Goal: Task Accomplishment & Management: Complete application form

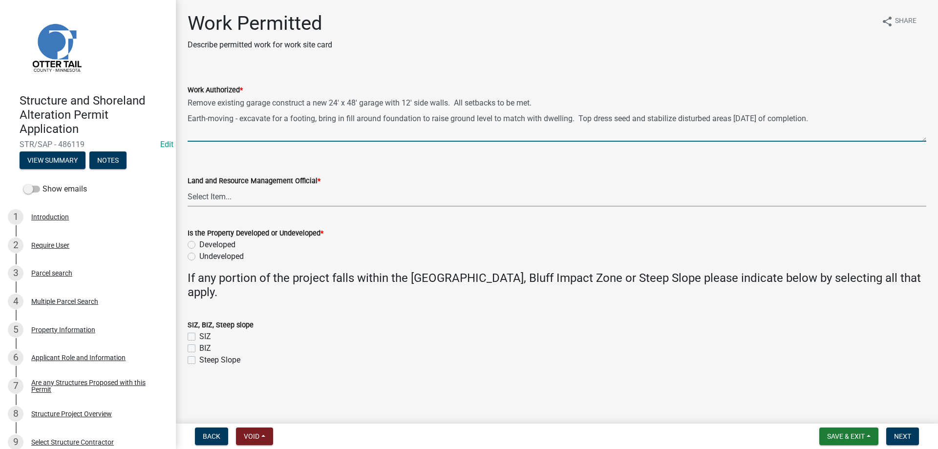
click at [188, 187] on select "Select Item... [PERSON_NAME] [PERSON_NAME] [PERSON_NAME] [PERSON_NAME] [PERSON_…" at bounding box center [557, 197] width 739 height 20
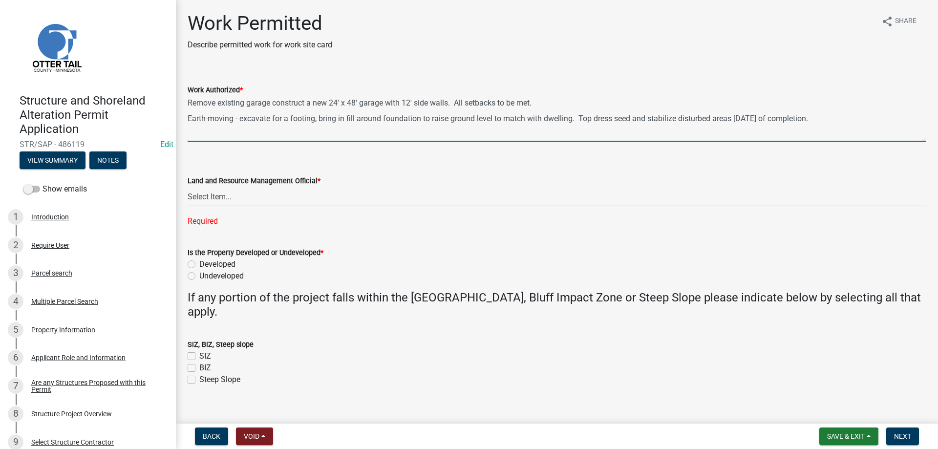
click at [537, 110] on textarea "Remove existing garage construct a new 24' x 48' garage with 12' side walls. Al…" at bounding box center [557, 119] width 739 height 46
click at [864, 132] on textarea "Remove existing garage construct a new 24' x 48' garage with 12' side walls. Al…" at bounding box center [557, 119] width 739 height 46
type textarea "Remove existing garage construct a new 24' x 48' garage with 12' side walls. Al…"
click at [188, 187] on select "Select Item... [PERSON_NAME] [PERSON_NAME] [PERSON_NAME] [PERSON_NAME] [PERSON_…" at bounding box center [557, 197] width 739 height 20
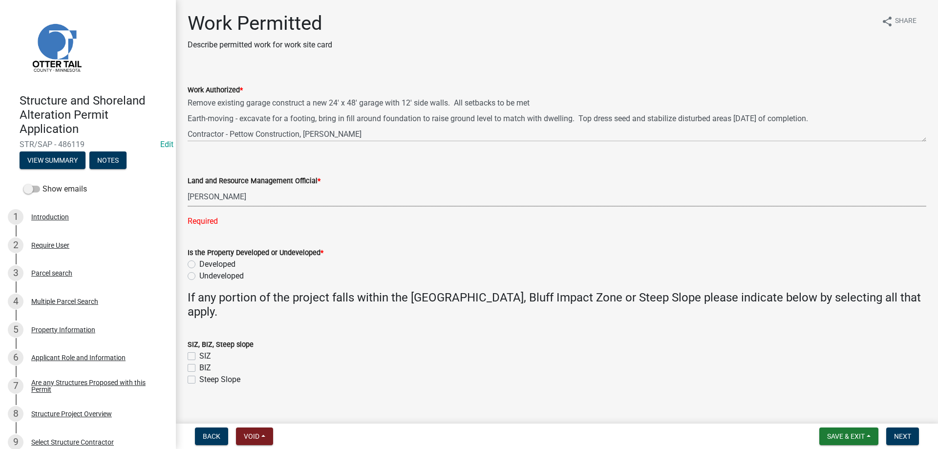
click option "[PERSON_NAME]" at bounding box center [0, 0] width 0 height 0
select select "b4c12476-3918-4c31-b34d-126d47b866fd"
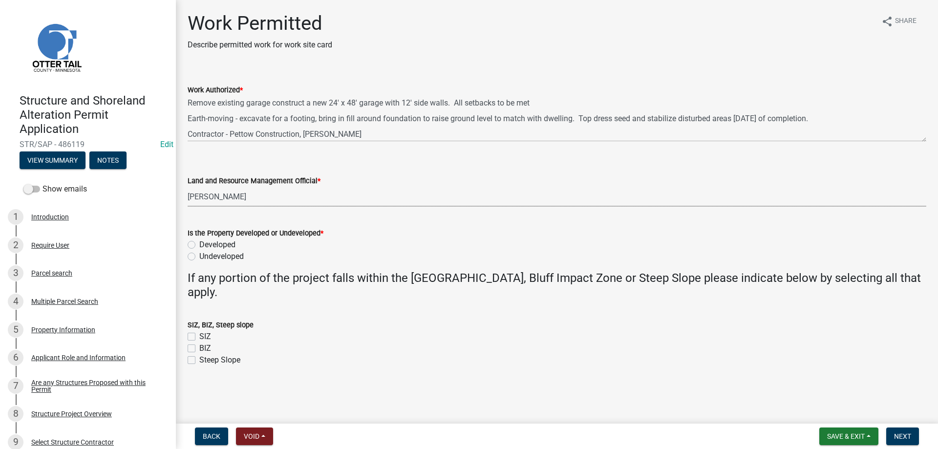
click at [199, 245] on label "Developed" at bounding box center [217, 245] width 36 height 12
click at [199, 245] on input "Developed" at bounding box center [202, 242] width 6 height 6
radio input "true"
click at [907, 434] on span "Next" at bounding box center [902, 436] width 17 height 8
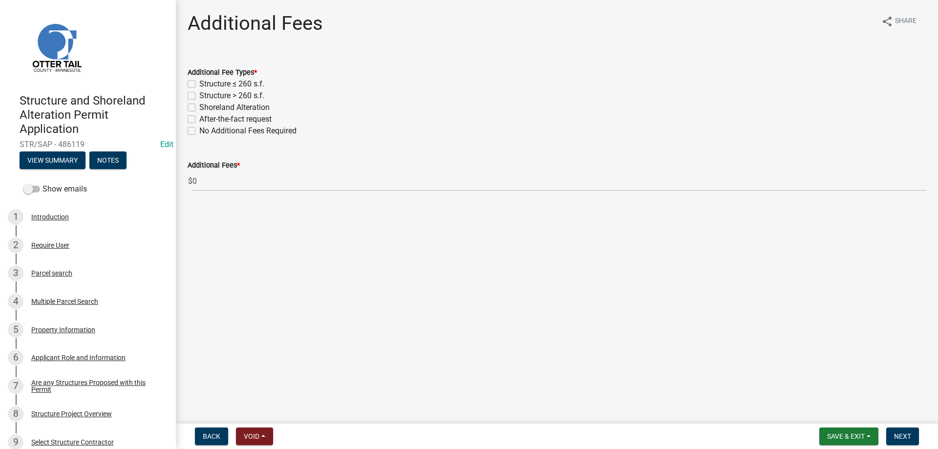
click at [199, 94] on label "Structure > 260 s.f." at bounding box center [231, 96] width 65 height 12
click at [199, 94] on input "Structure > 260 s.f." at bounding box center [202, 93] width 6 height 6
checkbox input "true"
checkbox input "false"
checkbox input "true"
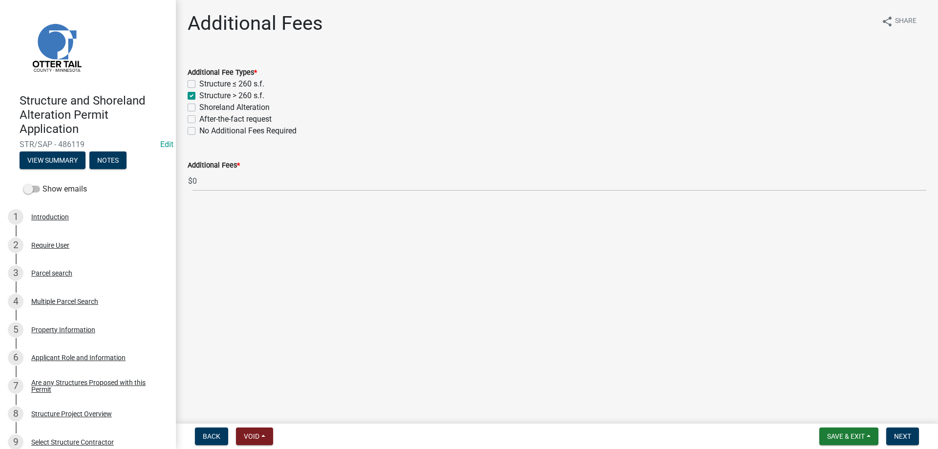
checkbox input "false"
click at [199, 108] on label "Shoreland Alteration" at bounding box center [234, 108] width 70 height 12
click at [199, 108] on input "Shoreland Alteration" at bounding box center [202, 105] width 6 height 6
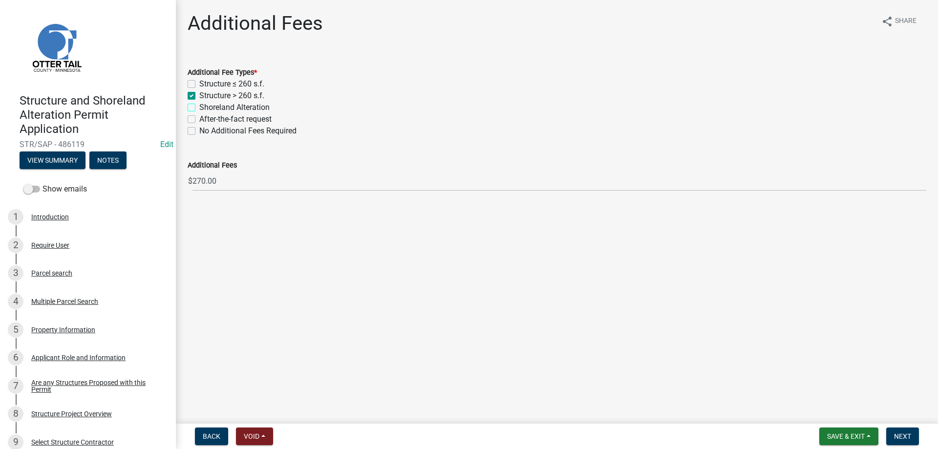
checkbox input "true"
checkbox input "false"
checkbox input "true"
checkbox input "false"
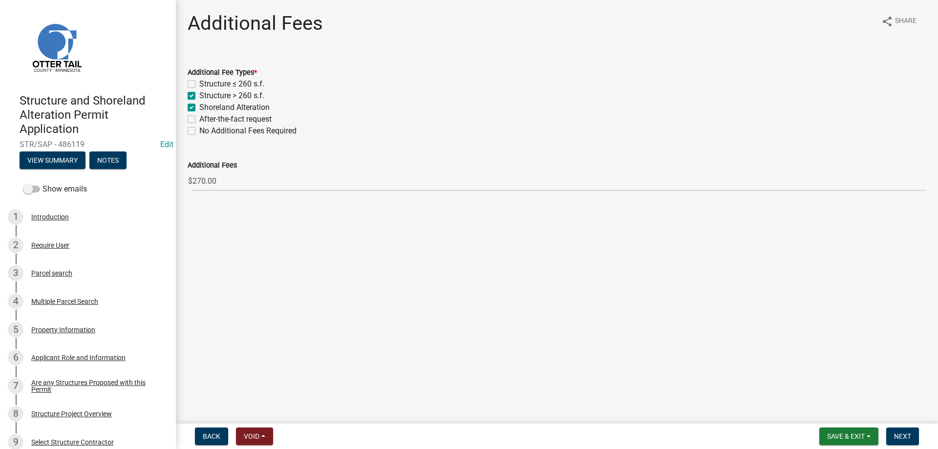
checkbox input "false"
click at [902, 439] on span "Next" at bounding box center [902, 436] width 17 height 8
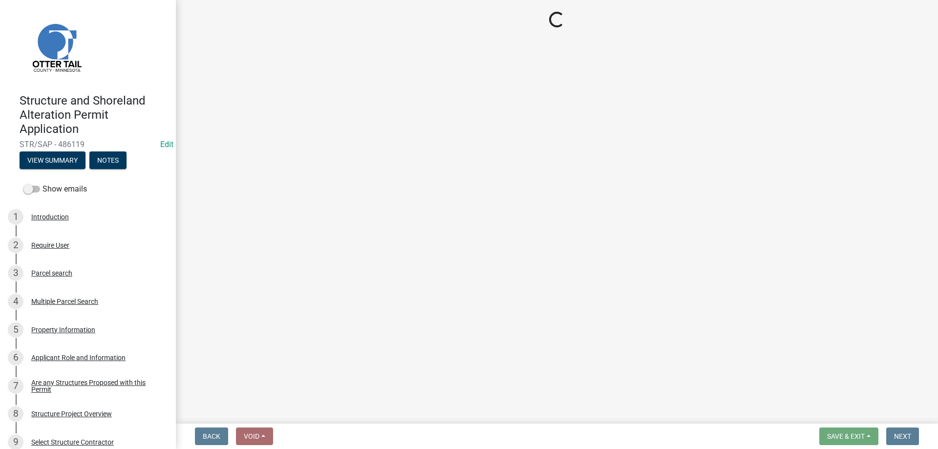
select select "3: 3"
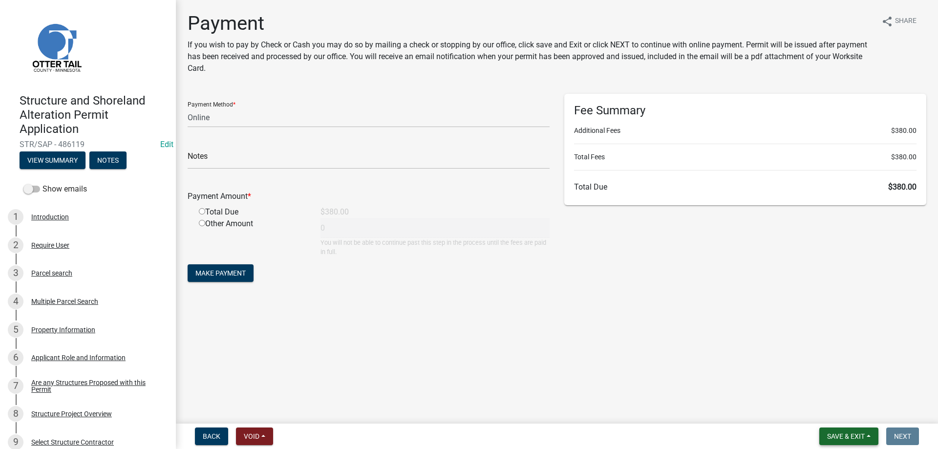
click at [846, 441] on button "Save & Exit" at bounding box center [848, 437] width 59 height 18
click at [822, 414] on button "Save & Exit" at bounding box center [839, 410] width 78 height 23
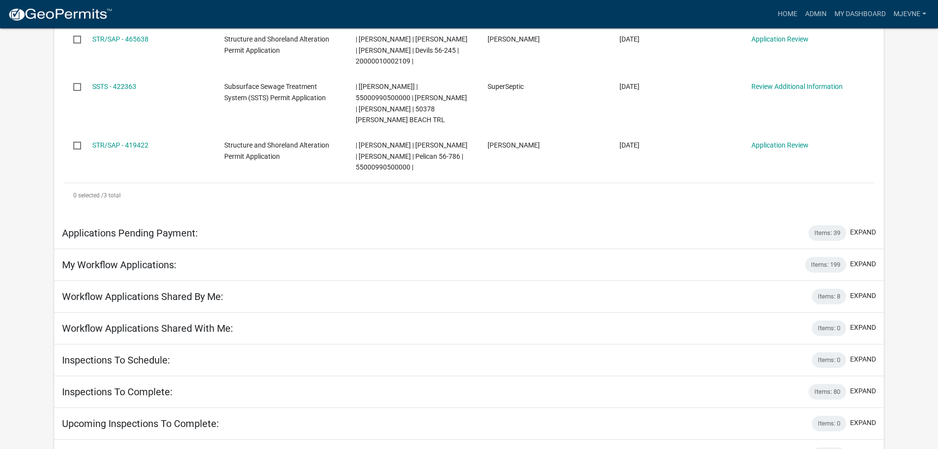
scroll to position [335, 0]
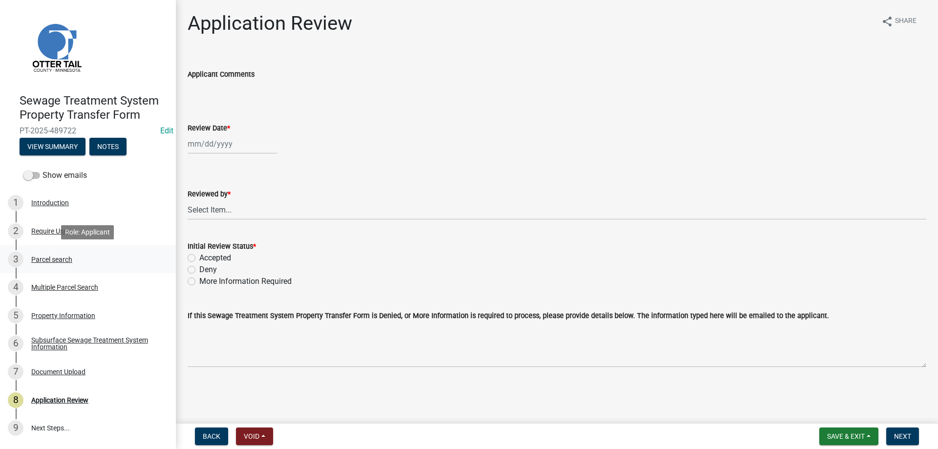
click at [45, 258] on div "Parcel search" at bounding box center [51, 259] width 41 height 7
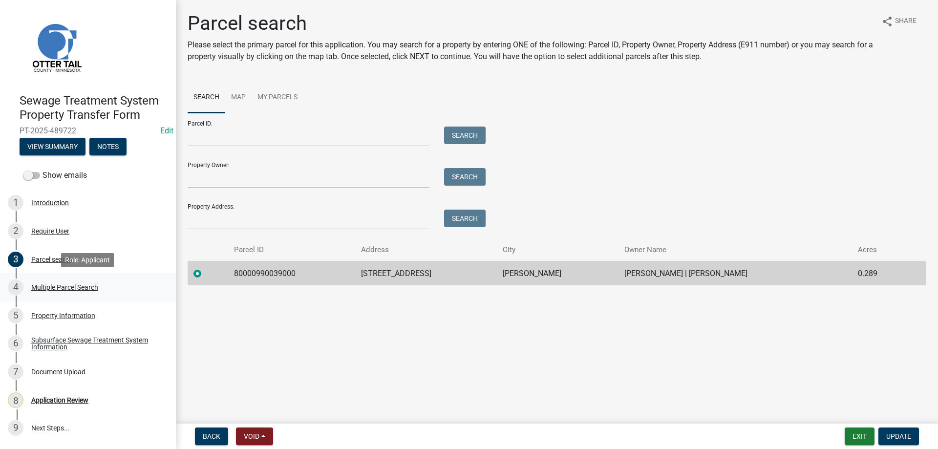
click at [48, 289] on div "Multiple Parcel Search" at bounding box center [64, 287] width 67 height 7
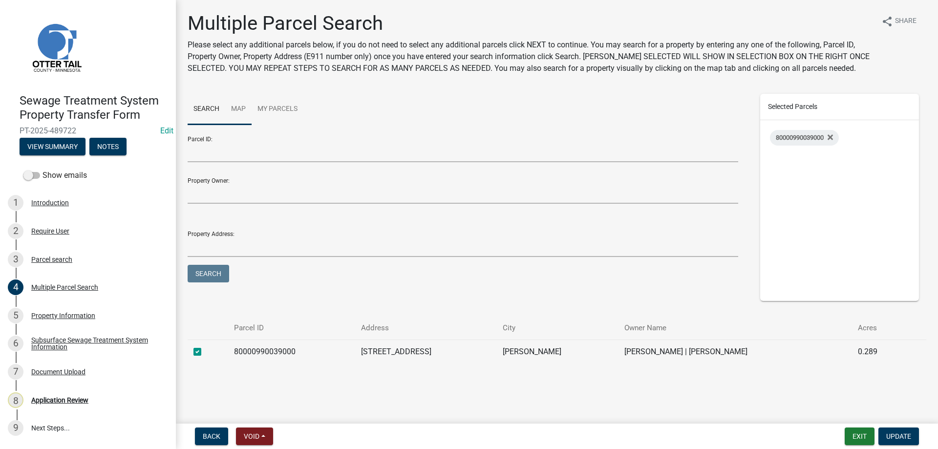
click at [232, 106] on link "Map" at bounding box center [238, 109] width 26 height 31
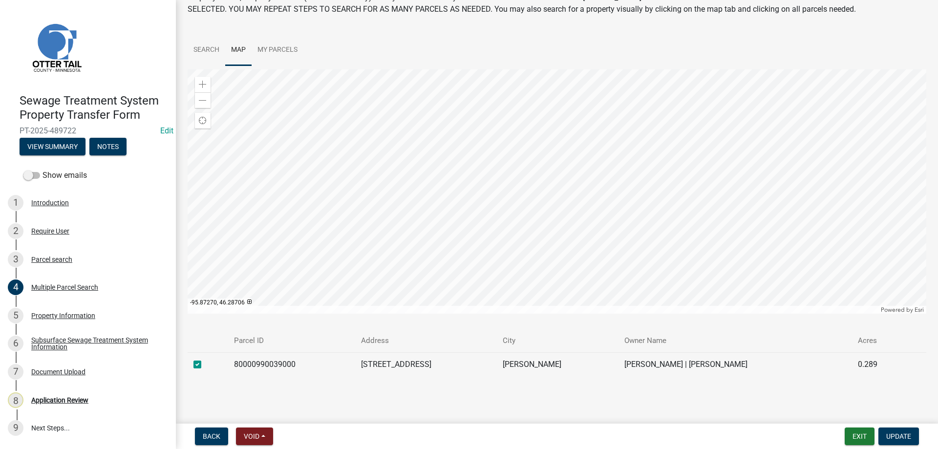
scroll to position [62, 0]
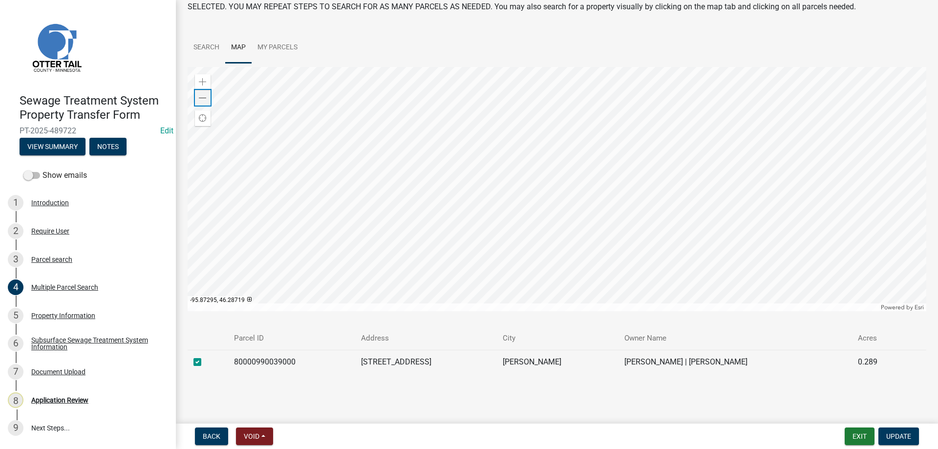
click at [203, 99] on span at bounding box center [203, 98] width 8 height 8
click at [54, 344] on div "Subsurface Sewage Treatment System Information" at bounding box center [95, 344] width 129 height 14
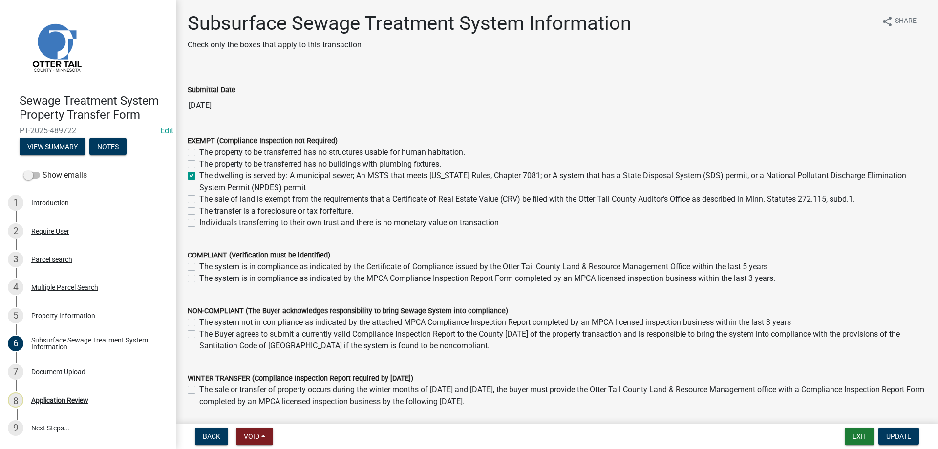
scroll to position [66, 0]
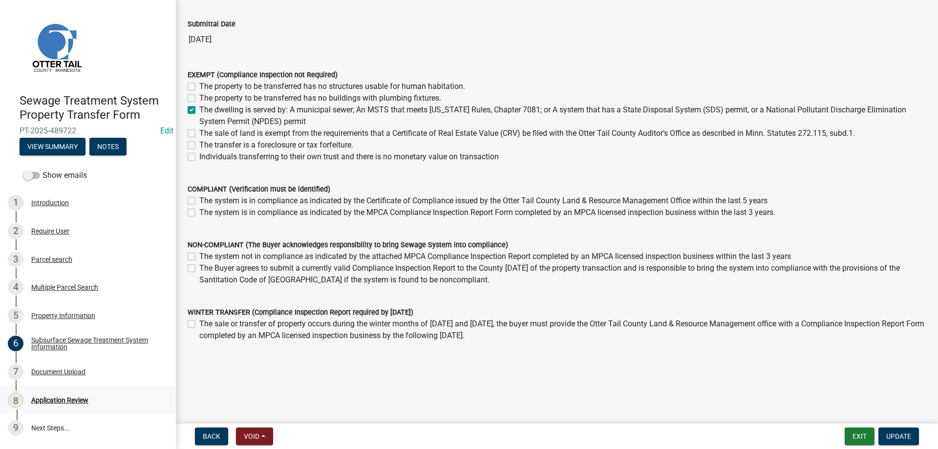
click at [46, 404] on div "Application Review" at bounding box center [59, 400] width 57 height 7
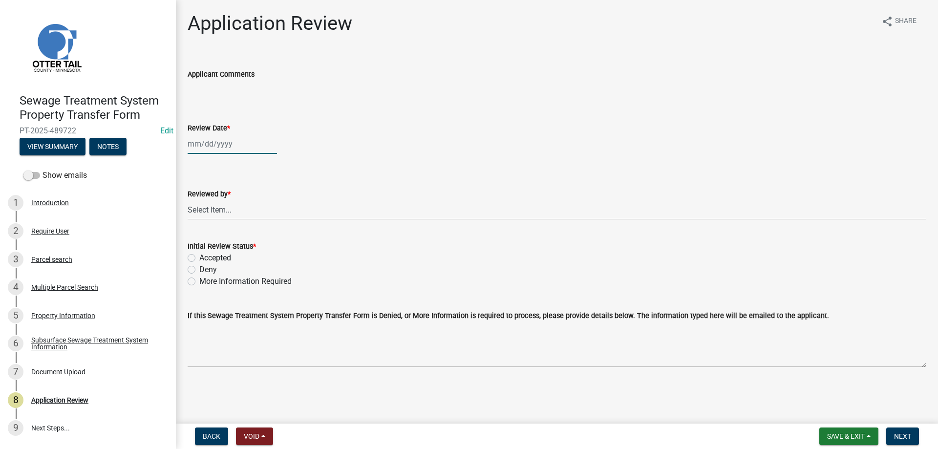
click at [230, 143] on input "Review Date *" at bounding box center [232, 144] width 89 height 20
select select "10"
select select "2025"
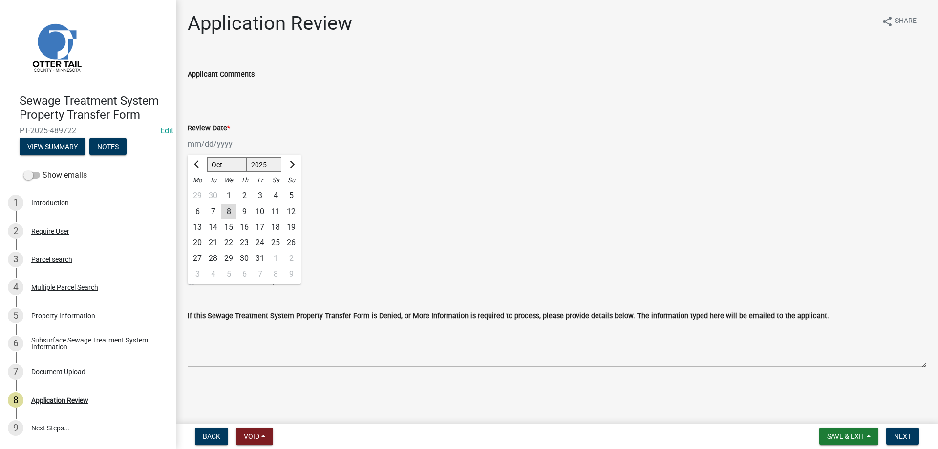
click at [232, 212] on div "8" at bounding box center [229, 212] width 16 height 16
type input "10/08/2025"
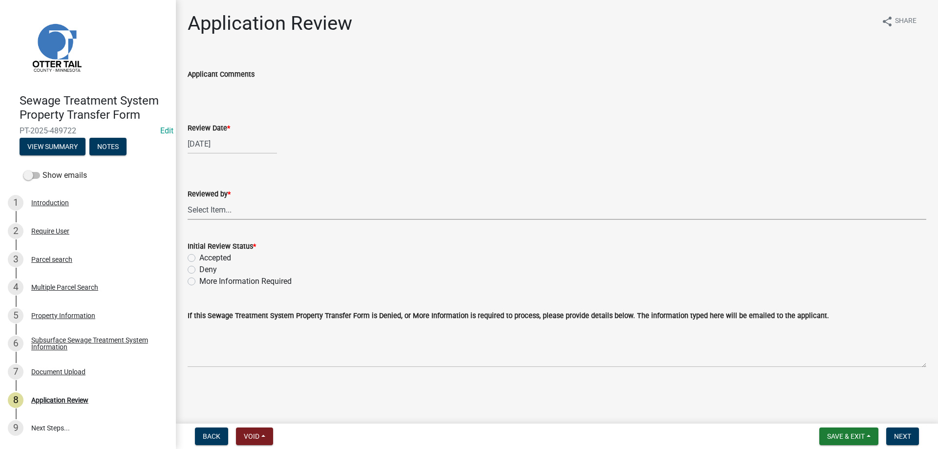
click at [188, 200] on select "Select Item... [PERSON_NAME] [PERSON_NAME] [PERSON_NAME] [PERSON_NAME] [PERSON_…" at bounding box center [557, 210] width 739 height 20
click option "[PERSON_NAME]" at bounding box center [0, 0] width 0 height 0
select select "b4c12476-3918-4c31-b34d-126d47b866fd"
click at [199, 259] on label "Accepted" at bounding box center [215, 258] width 32 height 12
click at [199, 258] on input "Accepted" at bounding box center [202, 255] width 6 height 6
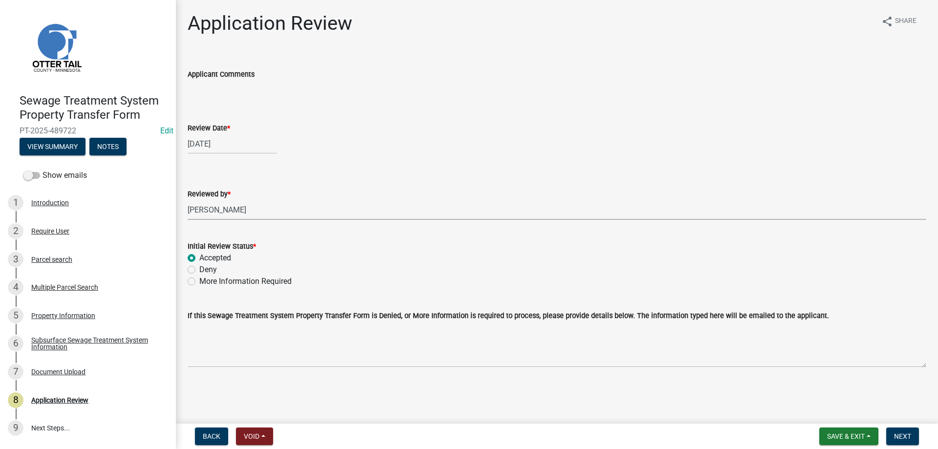
radio input "true"
click at [900, 440] on span "Next" at bounding box center [902, 436] width 17 height 8
click at [51, 260] on div "Parcel search" at bounding box center [51, 259] width 41 height 7
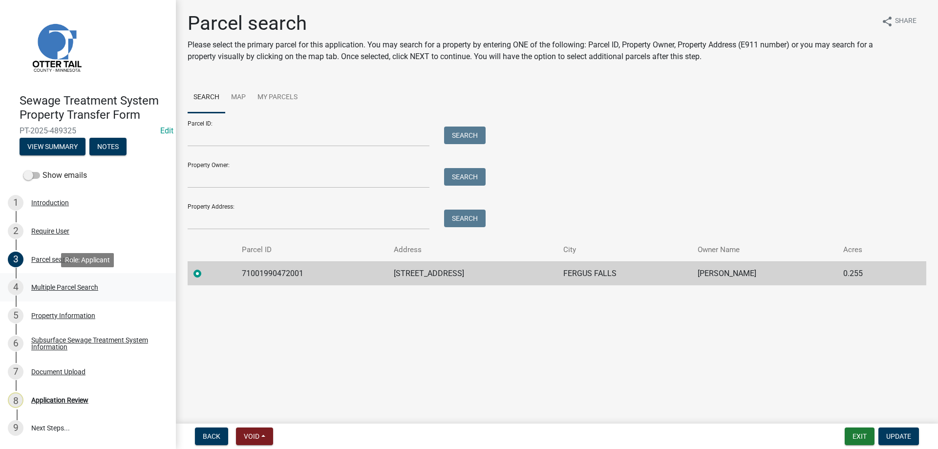
click at [46, 287] on div "Multiple Parcel Search" at bounding box center [64, 287] width 67 height 7
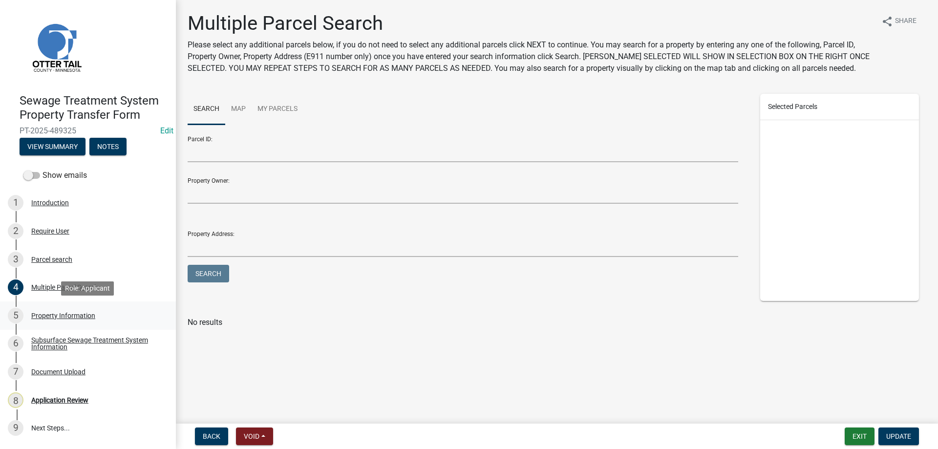
click at [50, 316] on div "Property Information" at bounding box center [63, 315] width 64 height 7
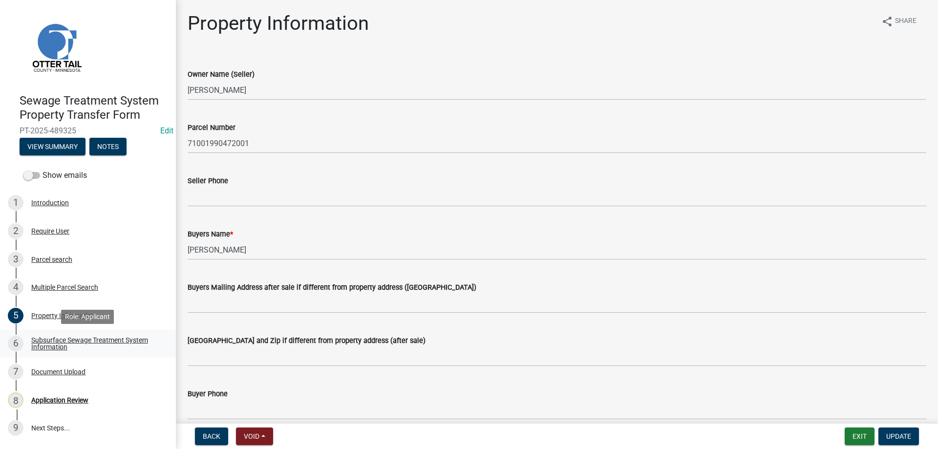
click at [44, 343] on div "Subsurface Sewage Treatment System Information" at bounding box center [95, 344] width 129 height 14
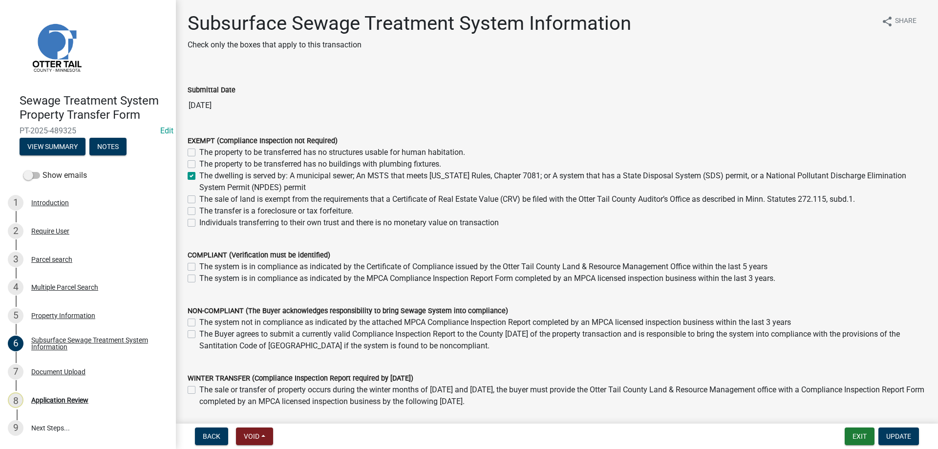
scroll to position [66, 0]
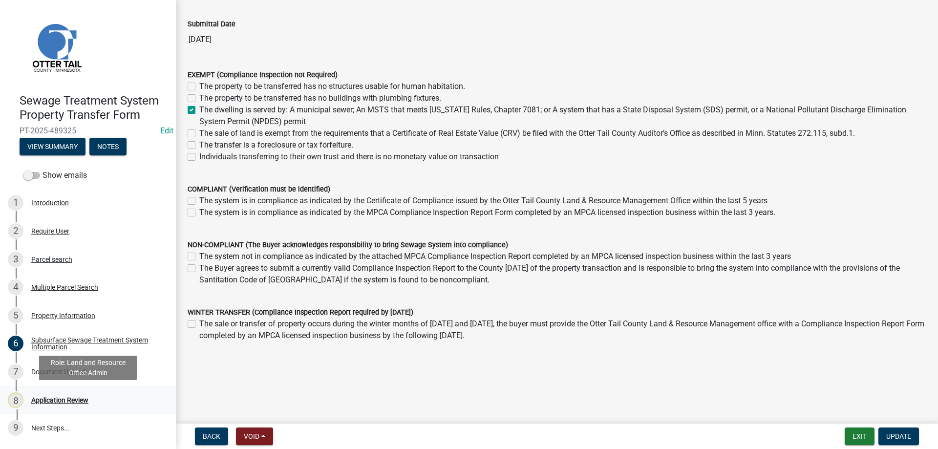
click at [78, 398] on div "Application Review" at bounding box center [59, 400] width 57 height 7
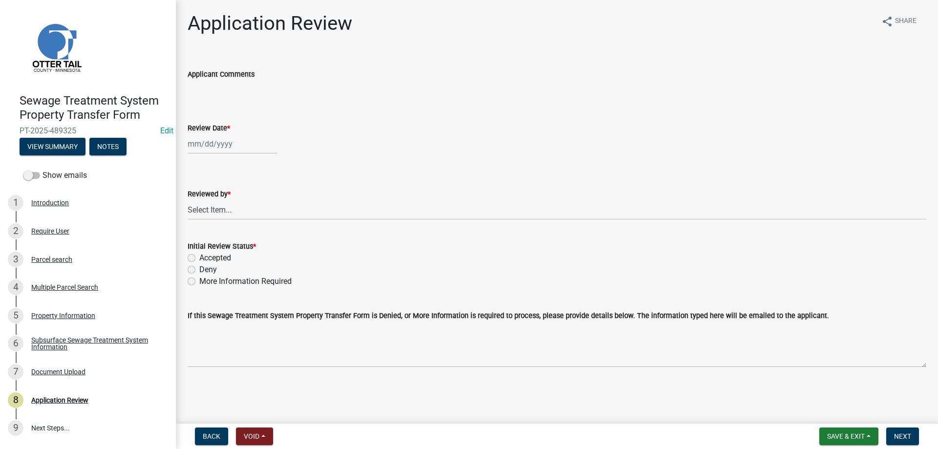
click at [232, 145] on input "Review Date *" at bounding box center [232, 144] width 89 height 20
select select "10"
select select "2025"
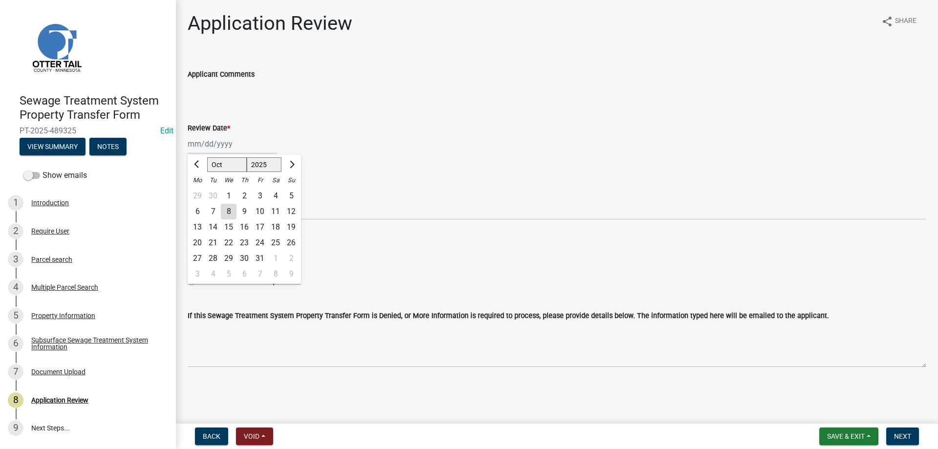
click at [230, 214] on div "8" at bounding box center [229, 212] width 16 height 16
type input "10/08/2025"
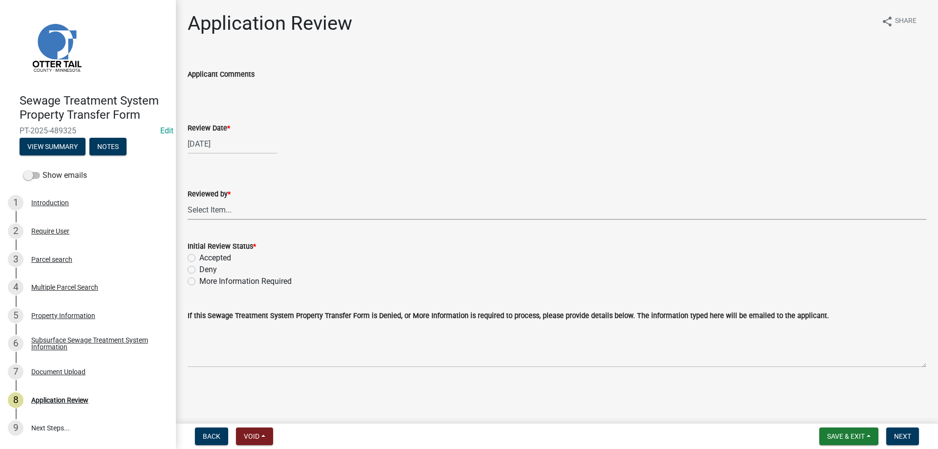
click at [188, 200] on select "Select Item... [PERSON_NAME] [PERSON_NAME] [PERSON_NAME] [PERSON_NAME] [PERSON_…" at bounding box center [557, 210] width 739 height 20
click option "[PERSON_NAME]" at bounding box center [0, 0] width 0 height 0
select select "b4c12476-3918-4c31-b34d-126d47b866fd"
click at [199, 256] on label "Accepted" at bounding box center [215, 258] width 32 height 12
click at [199, 256] on input "Accepted" at bounding box center [202, 255] width 6 height 6
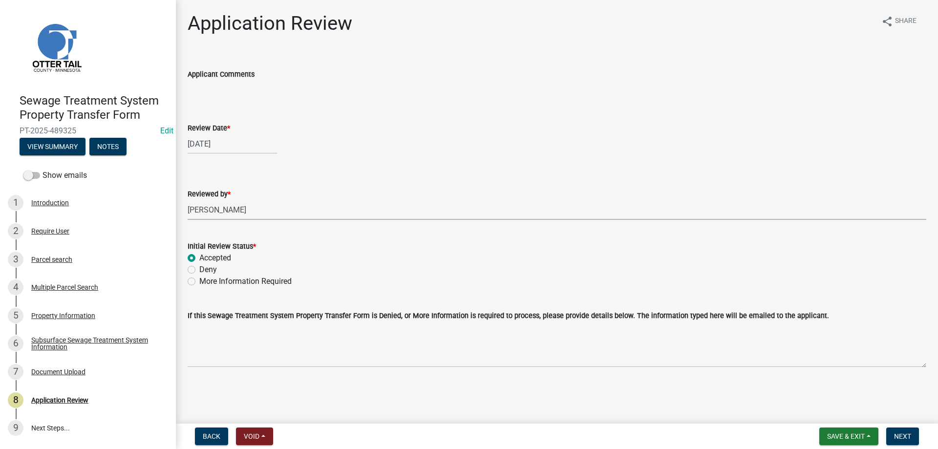
radio input "true"
click at [896, 442] on button "Next" at bounding box center [902, 437] width 33 height 18
click at [39, 260] on div "Parcel search" at bounding box center [51, 259] width 41 height 7
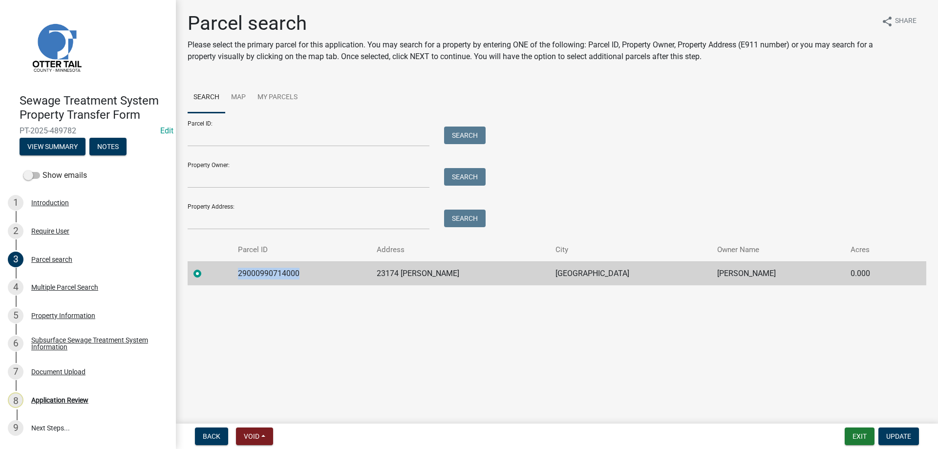
drag, startPoint x: 305, startPoint y: 273, endPoint x: 242, endPoint y: 276, distance: 63.1
click at [242, 276] on td "29000990714000" at bounding box center [301, 273] width 139 height 24
copy td "29000990714000"
click at [60, 289] on div "Multiple Parcel Search" at bounding box center [64, 287] width 67 height 7
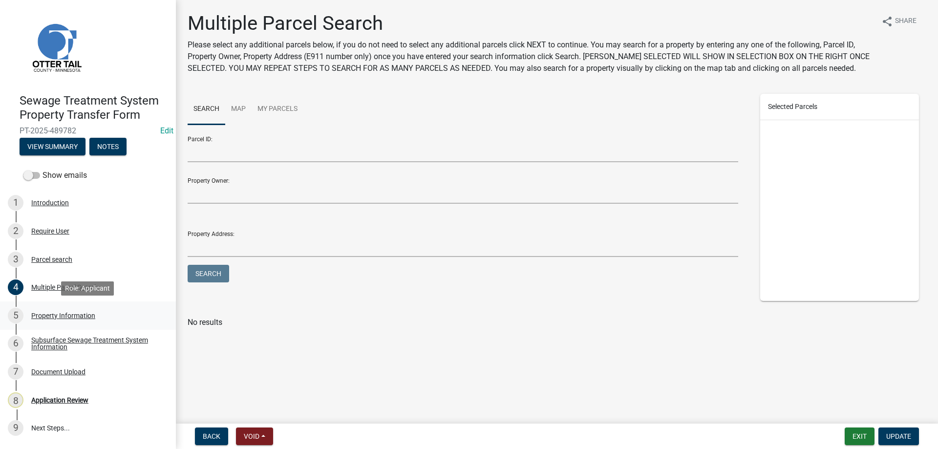
click at [55, 320] on div "5 Property Information" at bounding box center [84, 316] width 152 height 16
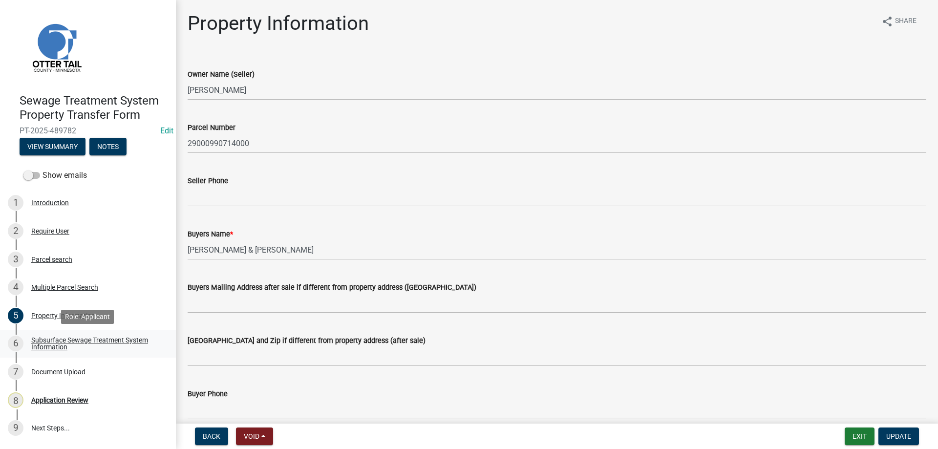
click at [54, 344] on div "Subsurface Sewage Treatment System Information" at bounding box center [95, 344] width 129 height 14
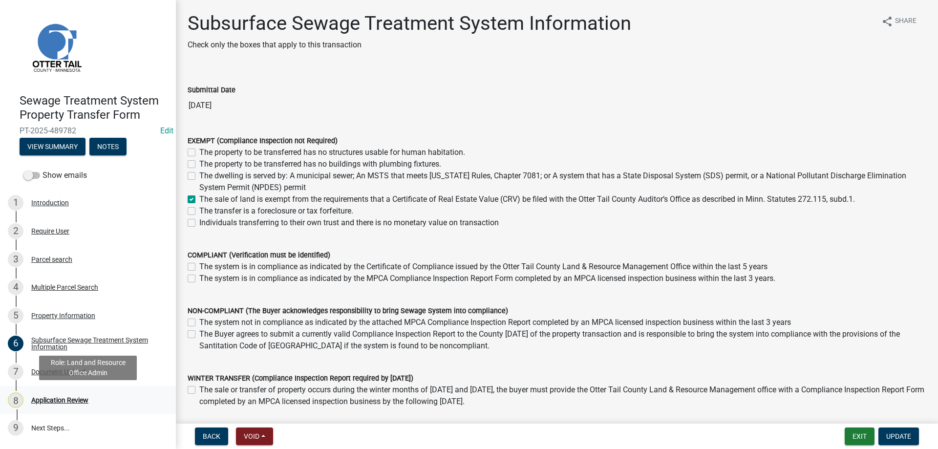
click at [62, 397] on div "Application Review" at bounding box center [59, 400] width 57 height 7
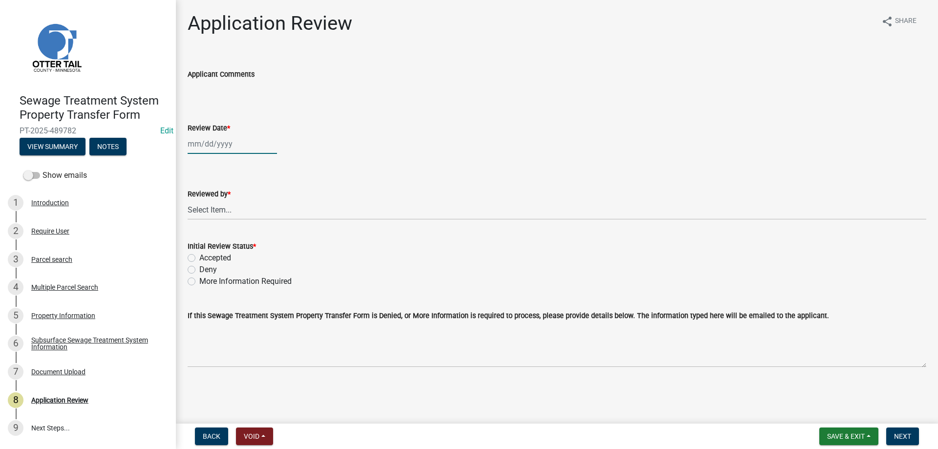
click at [217, 146] on input "Review Date *" at bounding box center [232, 144] width 89 height 20
select select "10"
select select "2025"
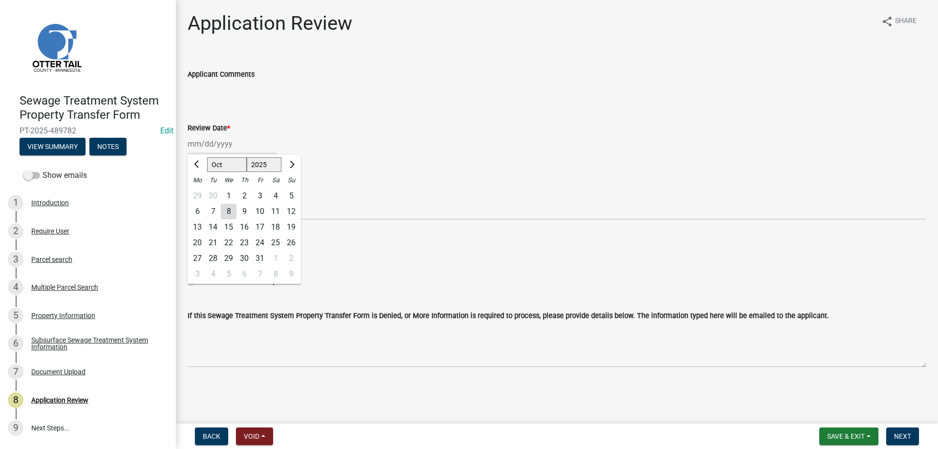
click at [227, 212] on div "8" at bounding box center [229, 212] width 16 height 16
type input "10/08/2025"
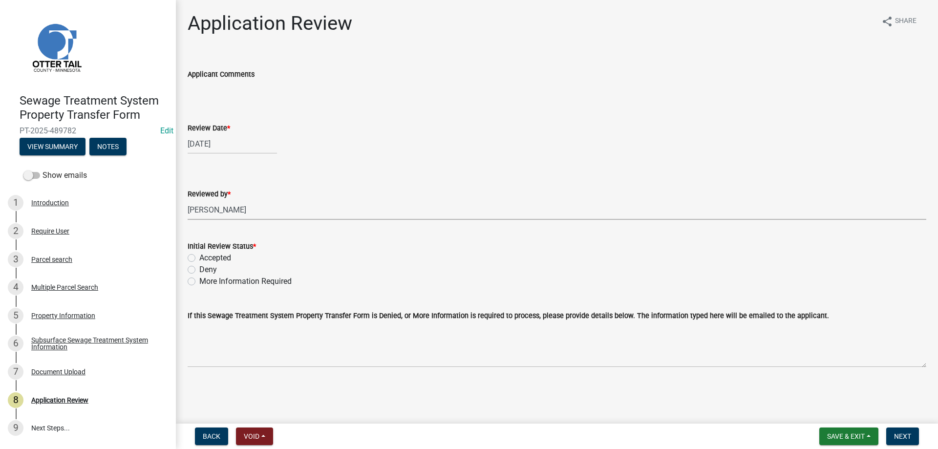
click option "[PERSON_NAME]" at bounding box center [0, 0] width 0 height 0
select select "b4c12476-3918-4c31-b34d-126d47b866fd"
click at [199, 258] on label "Accepted" at bounding box center [215, 258] width 32 height 12
click at [199, 258] on input "Accepted" at bounding box center [202, 255] width 6 height 6
radio input "true"
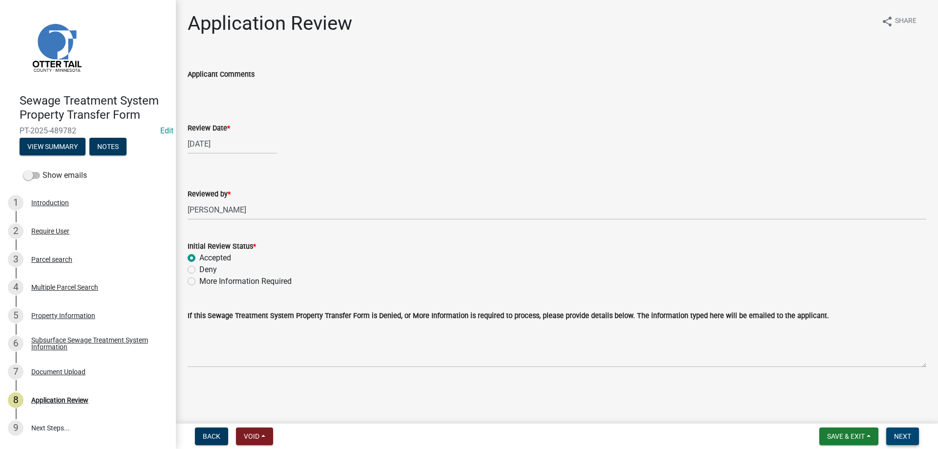
click at [900, 436] on span "Next" at bounding box center [902, 436] width 17 height 8
